Goal: Navigation & Orientation: Find specific page/section

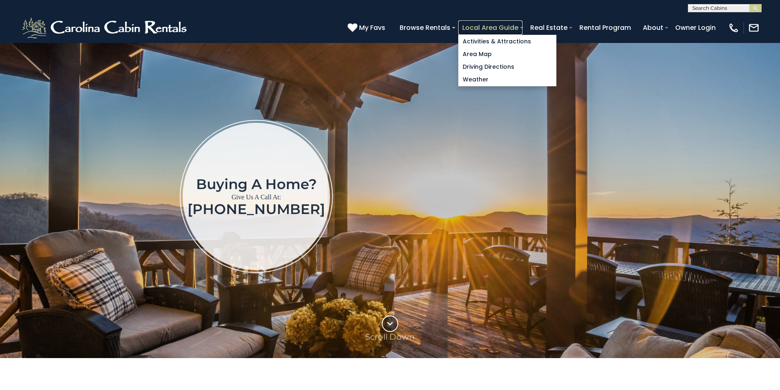
click at [523, 23] on link "Local Area Guide" at bounding box center [490, 27] width 64 height 14
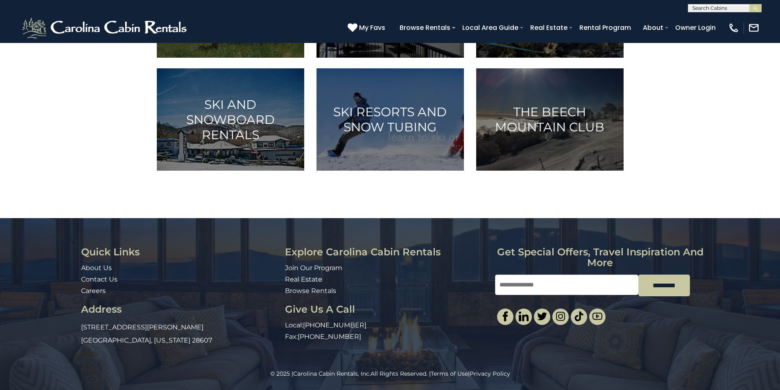
scroll to position [526, 0]
click at [510, 388] on div "© 2025 | Carolina Cabin Rentals, Inc. All Rights Reserved. | Terms of Use | Pri…" at bounding box center [390, 380] width 780 height 20
click at [524, 275] on input "Email" at bounding box center [566, 285] width 143 height 20
type input "**********"
click at [289, 288] on link "Browse Rentals" at bounding box center [310, 291] width 51 height 8
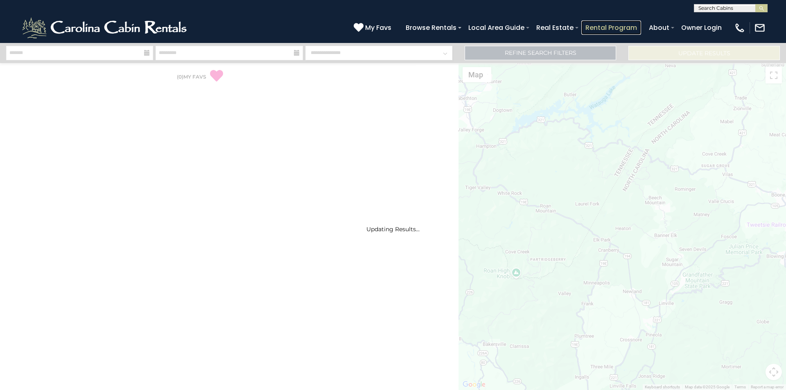
click at [634, 23] on link "Rental Program" at bounding box center [612, 27] width 60 height 14
